Goal: Task Accomplishment & Management: Complete application form

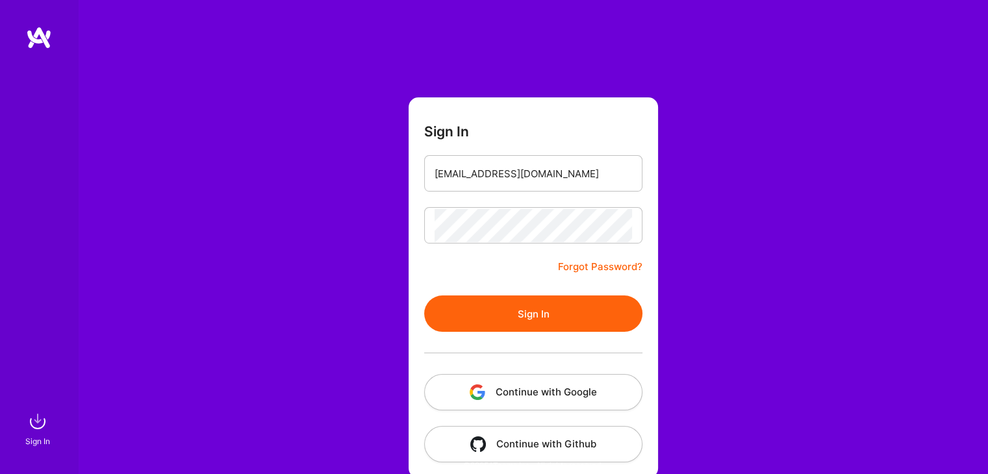
click at [534, 311] on button "Sign In" at bounding box center [533, 313] width 218 height 36
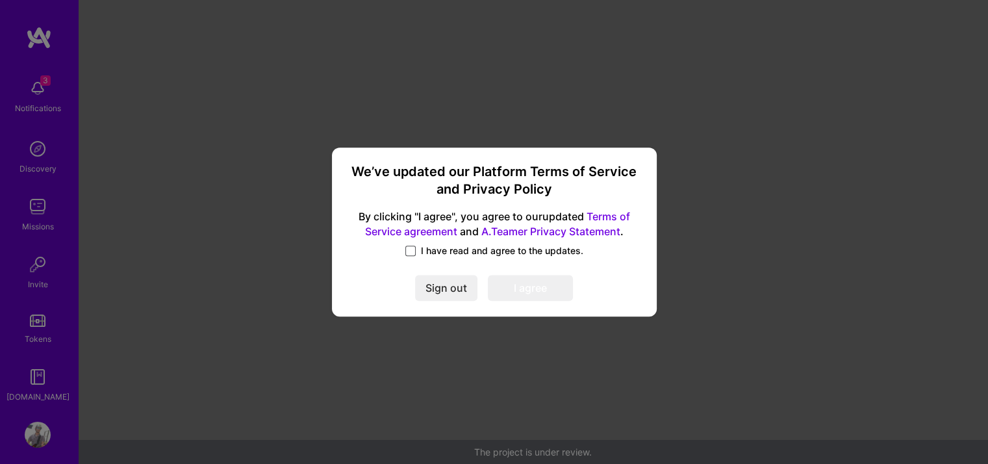
click at [408, 253] on span at bounding box center [410, 250] width 10 height 10
click at [0, 0] on input "I have read and agree to the updates." at bounding box center [0, 0] width 0 height 0
click at [533, 290] on button "I agree" at bounding box center [530, 288] width 85 height 26
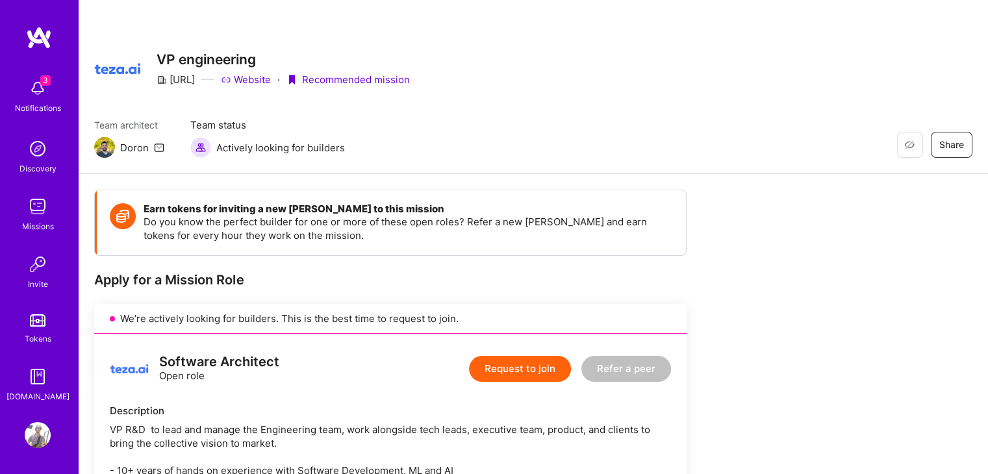
click at [517, 362] on button "Request to join" at bounding box center [520, 369] width 102 height 26
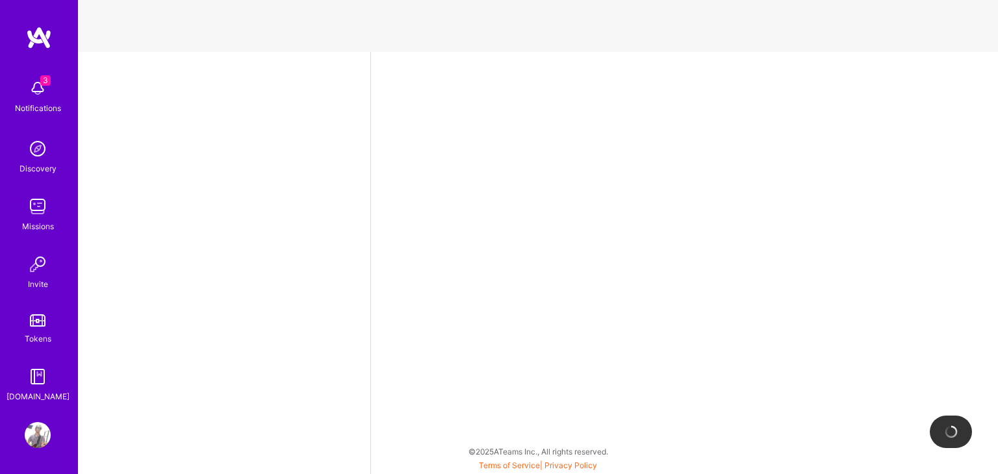
select select "IL"
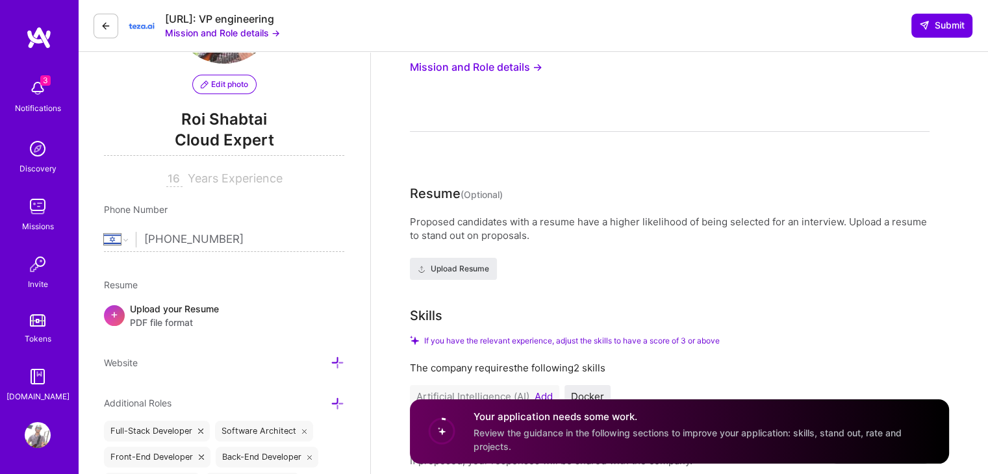
scroll to position [130, 0]
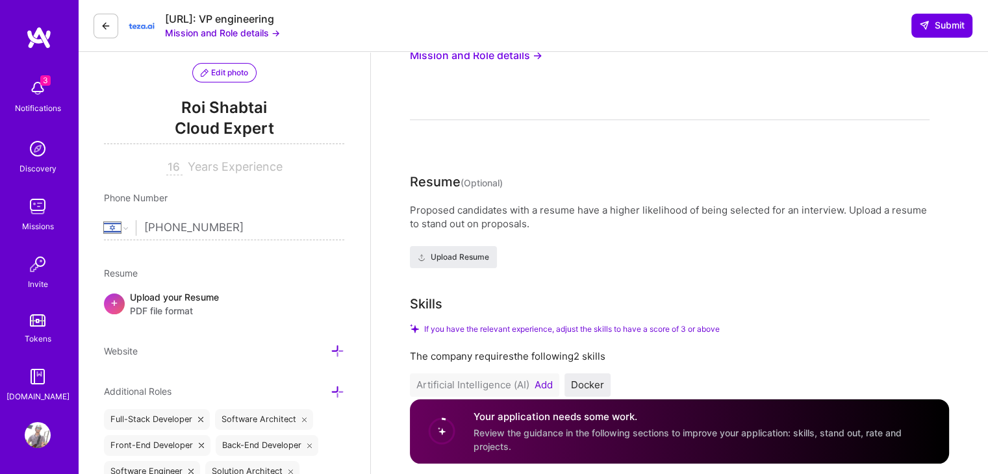
click at [583, 406] on div "Your application needs some work. Review the guidance in the following sections…" at bounding box center [679, 431] width 539 height 64
click at [562, 416] on h4 "Your application needs some work." at bounding box center [703, 417] width 460 height 14
click at [539, 434] on span "Review the guidance in the following sections to improve your application: skil…" at bounding box center [687, 439] width 428 height 25
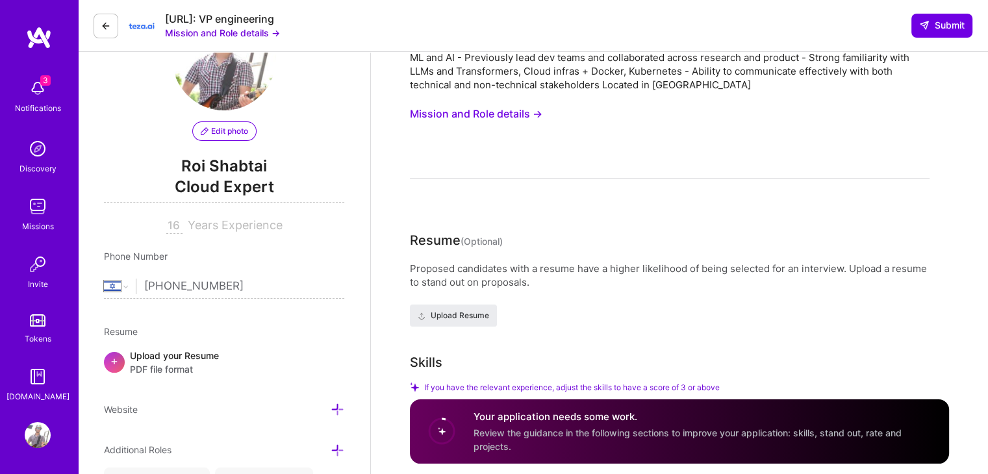
scroll to position [0, 0]
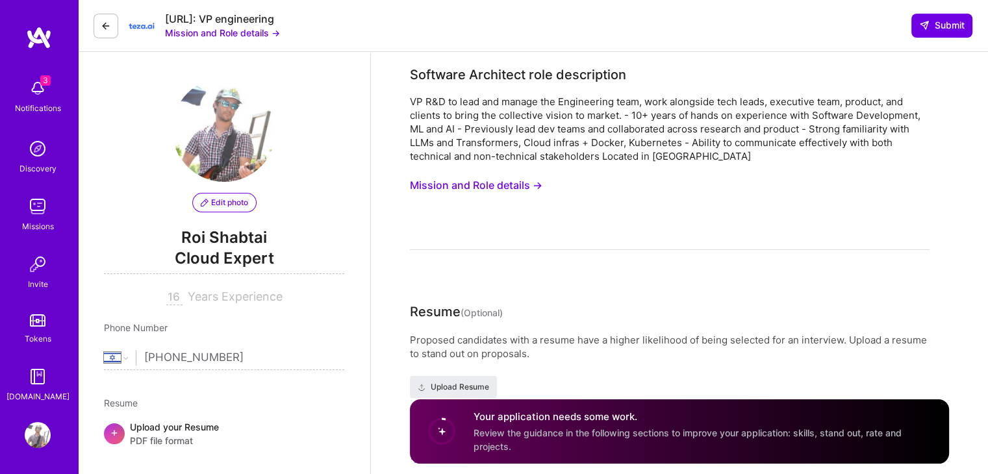
click at [507, 192] on button "Mission and Role details →" at bounding box center [476, 185] width 132 height 24
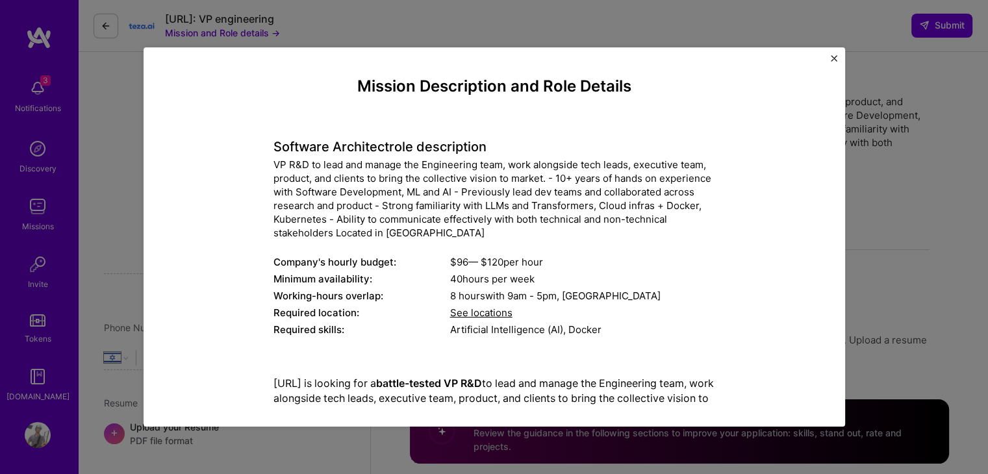
click at [468, 311] on span "See locations" at bounding box center [481, 313] width 62 height 12
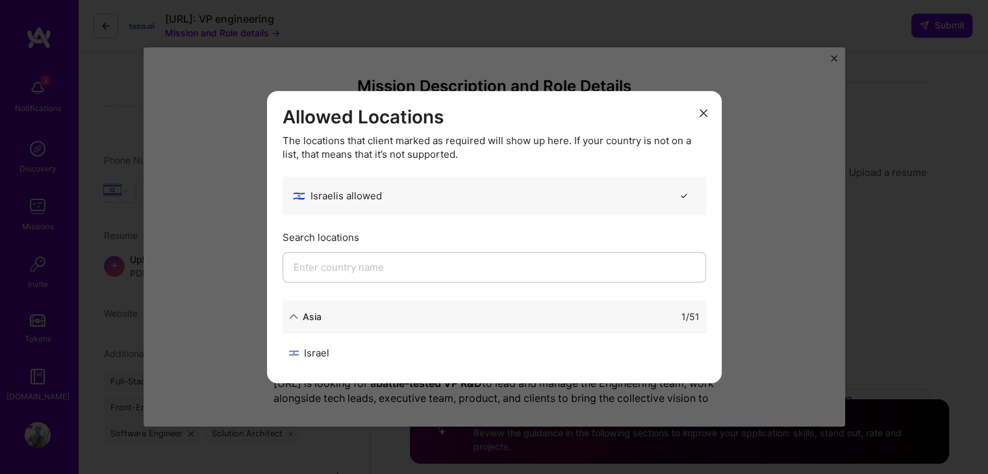
scroll to position [195, 0]
click at [357, 332] on div "Asia 1 / 51" at bounding box center [494, 317] width 423 height 32
click at [409, 351] on div "Israel" at bounding box center [391, 353] width 205 height 14
click at [335, 357] on div "Israel" at bounding box center [391, 353] width 205 height 14
click at [712, 114] on div "Allowed Locations The locations that client marked as required will show up her…" at bounding box center [494, 237] width 455 height 292
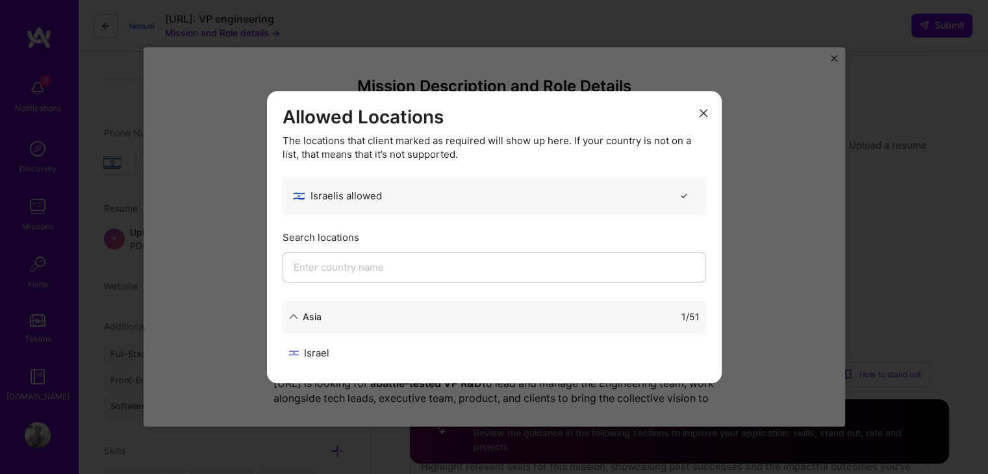
click at [701, 115] on icon "modal" at bounding box center [703, 113] width 8 height 8
